Goal: Task Accomplishment & Management: Complete application form

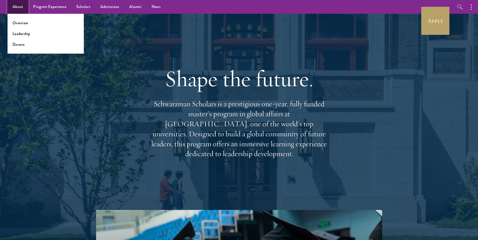
click at [16, 10] on link "About" at bounding box center [18, 7] width 21 height 14
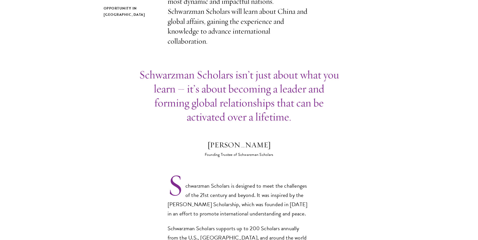
scroll to position [329, 0]
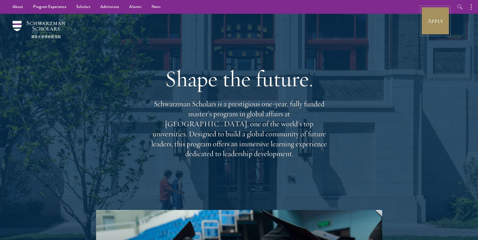
click at [445, 24] on link "Apply" at bounding box center [435, 21] width 28 height 28
click at [436, 23] on link "Apply" at bounding box center [435, 21] width 28 height 28
